Goal: Communication & Community: Connect with others

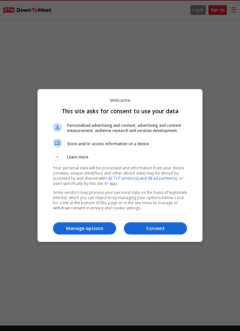
click at [140, 224] on button "Consent" at bounding box center [155, 228] width 63 height 12
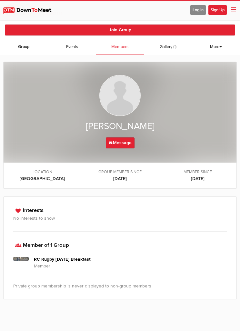
scroll to position [102, 0]
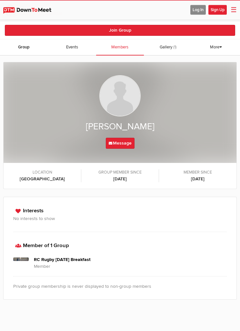
click at [66, 260] on h4 "RC Rugby [DATE] Breakfast" at bounding box center [130, 259] width 193 height 7
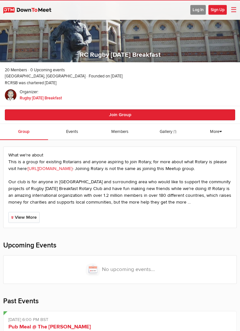
scroll to position [18, 0]
click at [113, 131] on span "Members" at bounding box center [119, 131] width 17 height 5
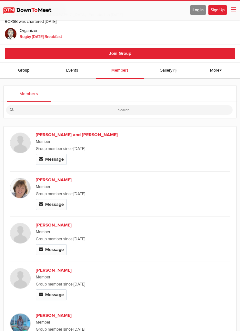
scroll to position [79, 0]
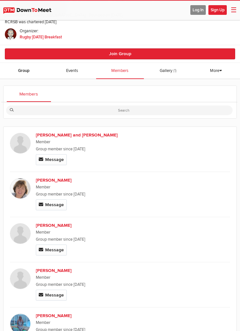
click at [166, 72] on span "Gallery" at bounding box center [166, 70] width 13 height 5
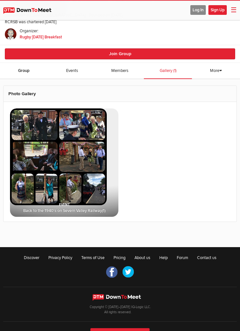
click at [30, 123] on img at bounding box center [58, 156] width 97 height 97
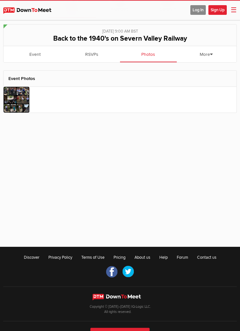
click at [13, 103] on img at bounding box center [17, 100] width 26 height 26
